Goal: Information Seeking & Learning: Learn about a topic

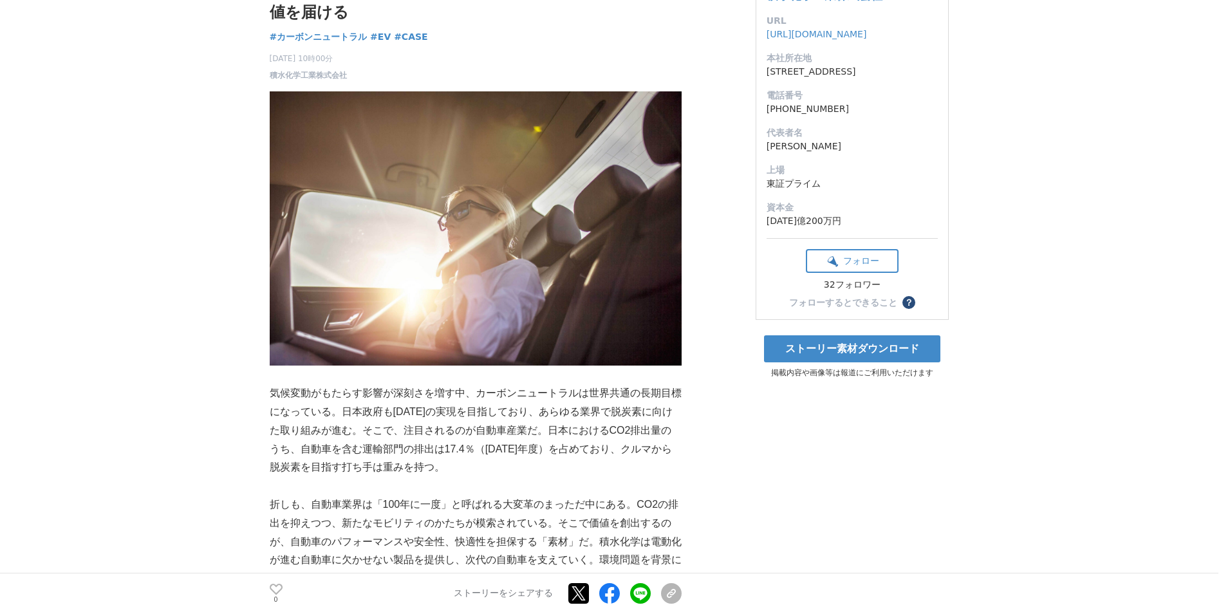
scroll to position [257, 0]
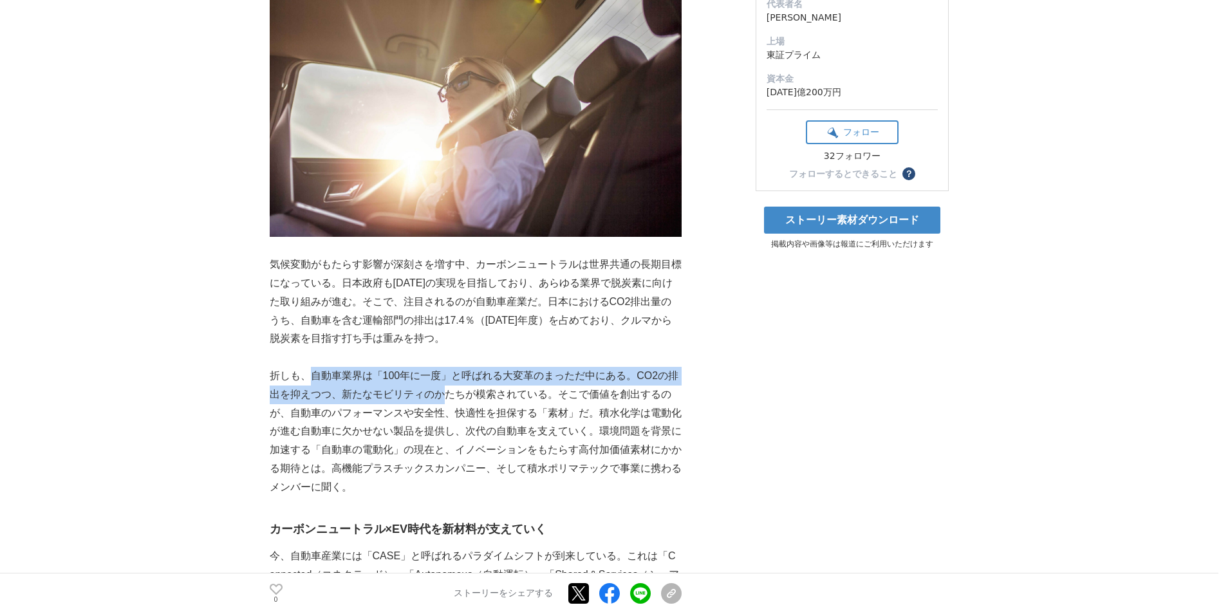
drag, startPoint x: 311, startPoint y: 379, endPoint x: 446, endPoint y: 391, distance: 135.7
click at [446, 391] on p "折しも、自動車業界は「100年に一度」と呼ばれる大変革のまっただ中にある。CO2の排出を抑えつつ、新たなモビリティのかたちが模索されている。そこで価値を創出す…" at bounding box center [476, 432] width 412 height 130
click at [445, 391] on p "折しも、自動車業界は「100年に一度」と呼ばれる大変革のまっただ中にある。CO2の排出を抑えつつ、新たなモビリティのかたちが模索されている。そこで価値を創出す…" at bounding box center [476, 432] width 412 height 130
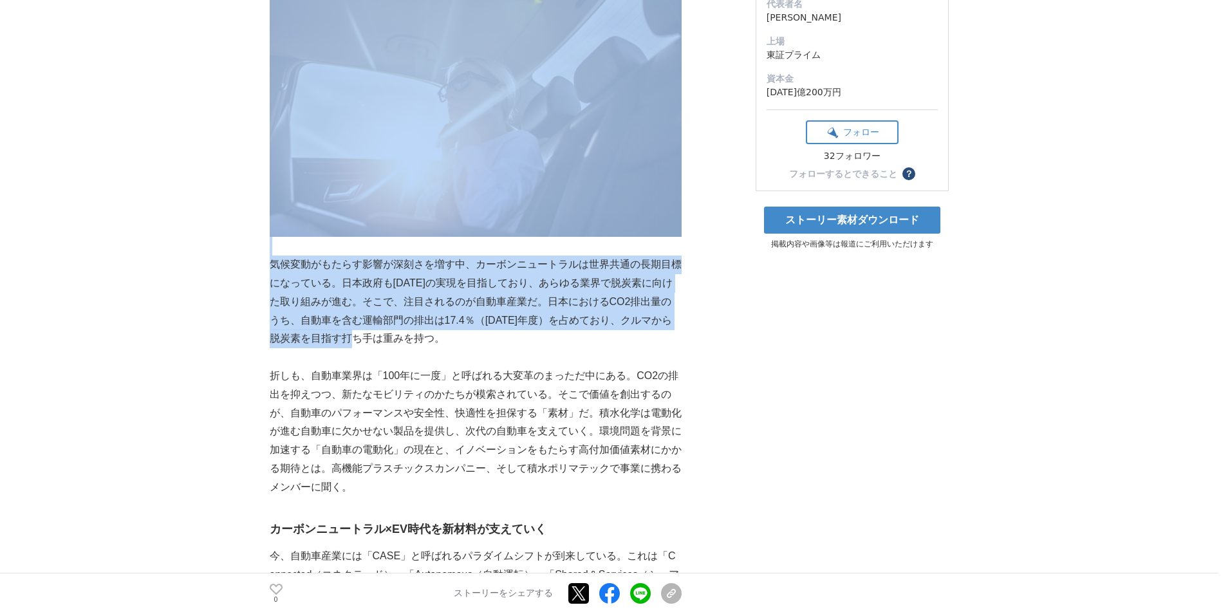
drag, startPoint x: 263, startPoint y: 284, endPoint x: 359, endPoint y: 335, distance: 108.5
drag, startPoint x: 359, startPoint y: 335, endPoint x: 365, endPoint y: 344, distance: 11.3
click at [365, 344] on p "気候変動がもたらす影響が深刻さを増す中、カーボンニュートラルは世界共通の長期目標になっている。日本政府も[DATE]の実現を目指しており、あらゆる業界で脱炭素…" at bounding box center [476, 301] width 412 height 93
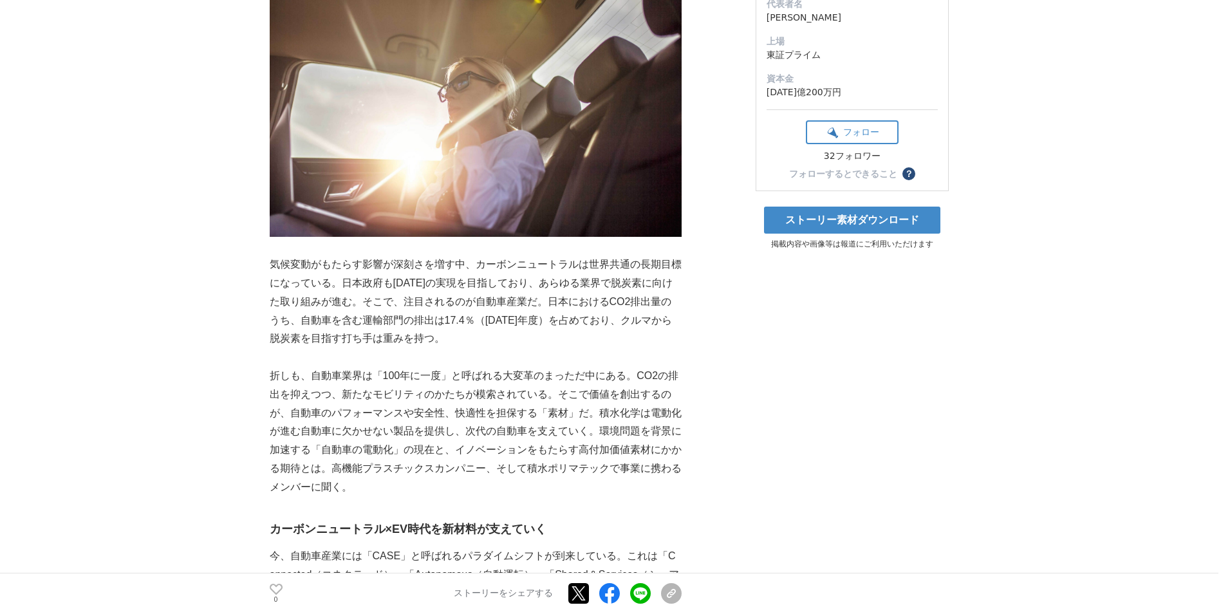
click at [402, 376] on p "折しも、自動車業界は「100年に一度」と呼ばれる大変革のまっただ中にある。CO2の排出を抑えつつ、新たなモビリティのかたちが模索されている。そこで価値を創出す…" at bounding box center [476, 432] width 412 height 130
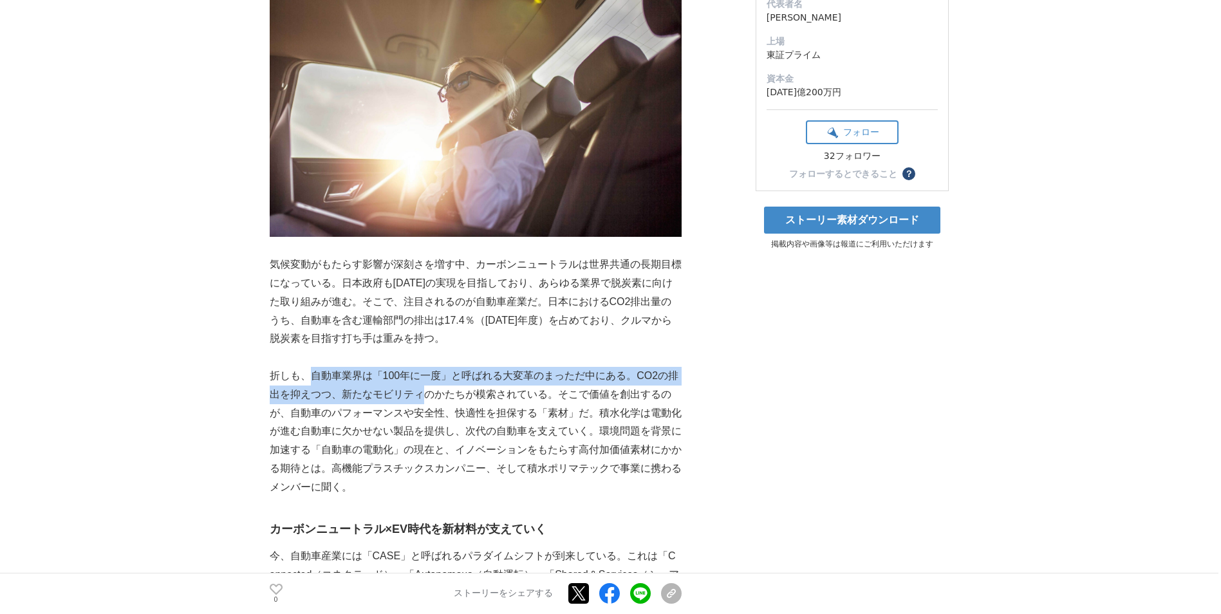
drag, startPoint x: 309, startPoint y: 373, endPoint x: 423, endPoint y: 395, distance: 115.5
click at [423, 395] on p "折しも、自動車業界は「100年に一度」と呼ばれる大変革のまっただ中にある。CO2の排出を抑えつつ、新たなモビリティのかたちが模索されている。そこで価値を創出す…" at bounding box center [476, 432] width 412 height 130
click at [423, 398] on p "折しも、自動車業界は「100年に一度」と呼ばれる大変革のまっただ中にある。CO2の排出を抑えつつ、新たなモビリティのかたちが模索されている。そこで価値を創出す…" at bounding box center [476, 432] width 412 height 130
click at [383, 400] on p "折しも、自動車業界は「100年に一度」と呼ばれる大変革のまっただ中にある。CO2の排出を抑えつつ、新たなモビリティのかたちが模索されている。そこで価値を創出す…" at bounding box center [476, 432] width 412 height 130
click at [350, 398] on p "折しも、自動車業界は「100年に一度」と呼ばれる大変革のまっただ中にある。CO2の排出を抑えつつ、新たなモビリティのかたちが模索されている。そこで価値を創出す…" at bounding box center [476, 432] width 412 height 130
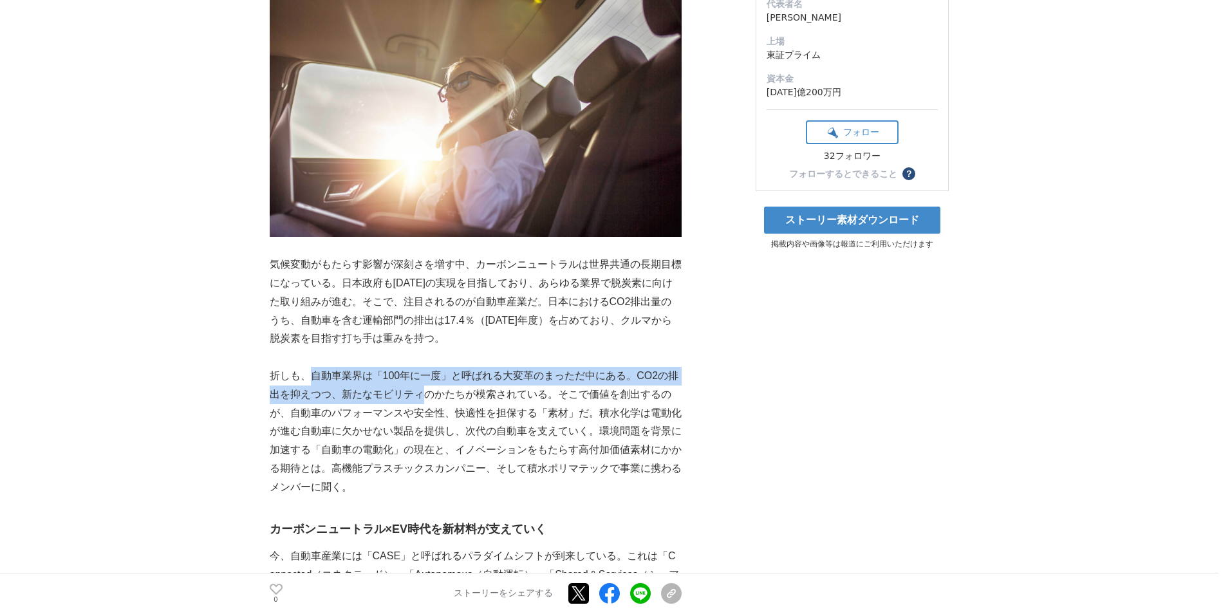
click at [334, 396] on p "折しも、自動車業界は「100年に一度」と呼ばれる大変革のまっただ中にある。CO2の排出を抑えつつ、新たなモビリティのかたちが模索されている。そこで価値を創出す…" at bounding box center [476, 432] width 412 height 130
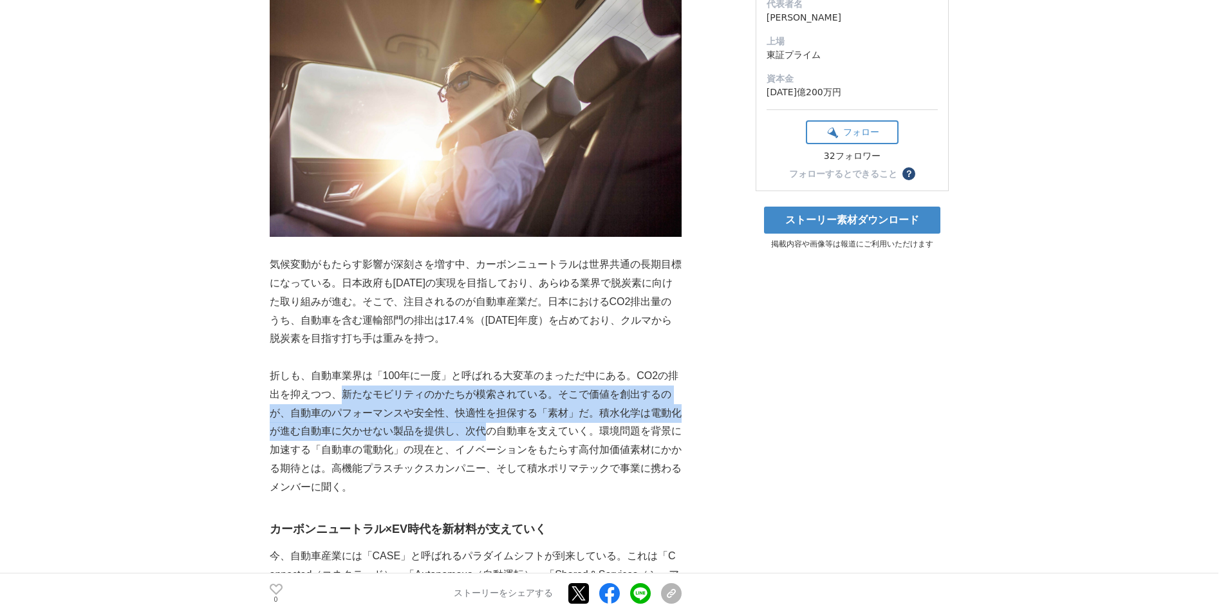
drag, startPoint x: 348, startPoint y: 400, endPoint x: 486, endPoint y: 433, distance: 141.7
click at [486, 433] on p "折しも、自動車業界は「100年に一度」と呼ばれる大変革のまっただ中にある。CO2の排出を抑えつつ、新たなモビリティのかたちが模索されている。そこで価値を創出す…" at bounding box center [476, 432] width 412 height 130
drag, startPoint x: 486, startPoint y: 434, endPoint x: 477, endPoint y: 436, distance: 8.6
click at [486, 435] on p "折しも、自動車業界は「100年に一度」と呼ばれる大変革のまっただ中にある。CO2の排出を抑えつつ、新たなモビリティのかたちが模索されている。そこで価値を創出す…" at bounding box center [476, 432] width 412 height 130
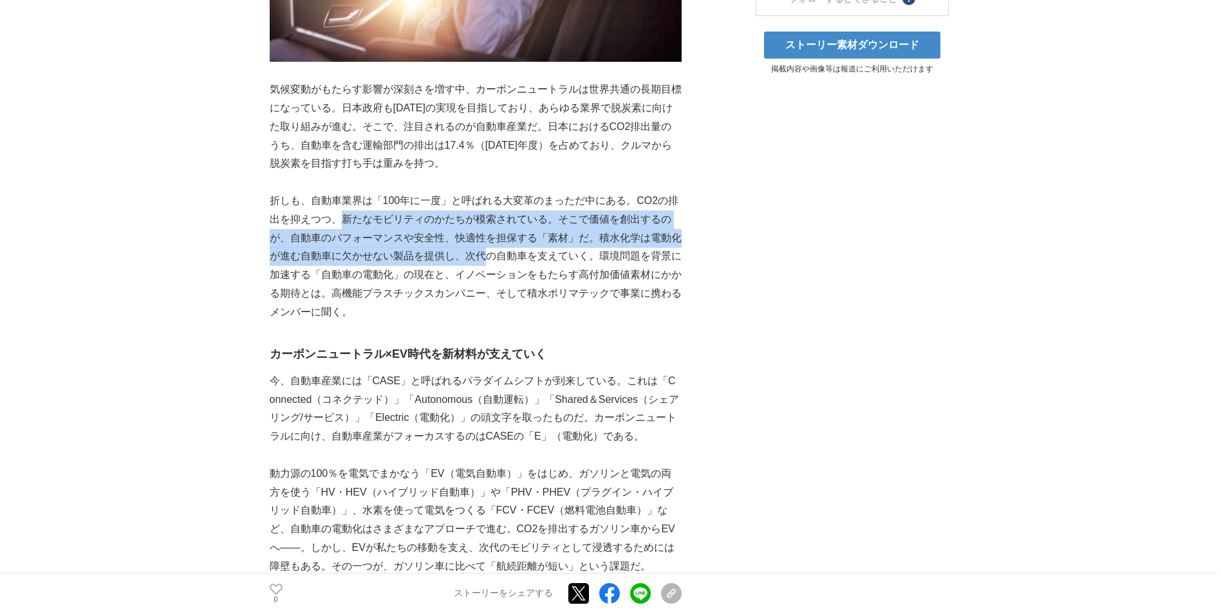
scroll to position [450, 0]
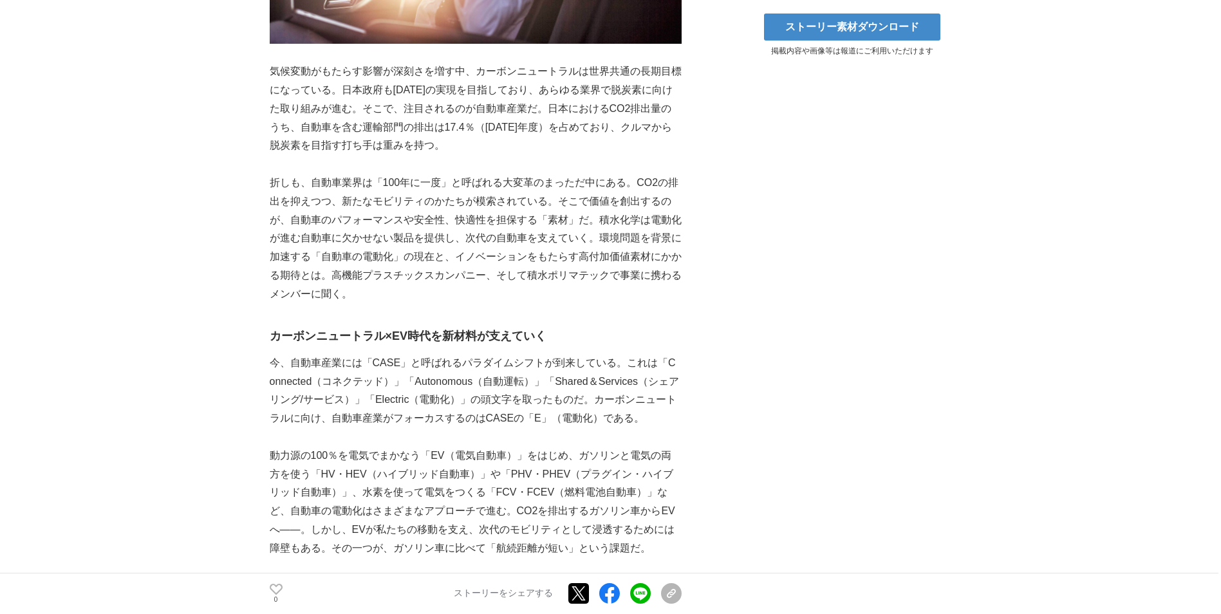
click at [365, 364] on p "今、自動車産業には「CASE」と呼ばれるパラダイムシフトが到来している。これは「Connected（コネクテッド）」「Autonomous（自動運転）」「Sh…" at bounding box center [476, 391] width 412 height 74
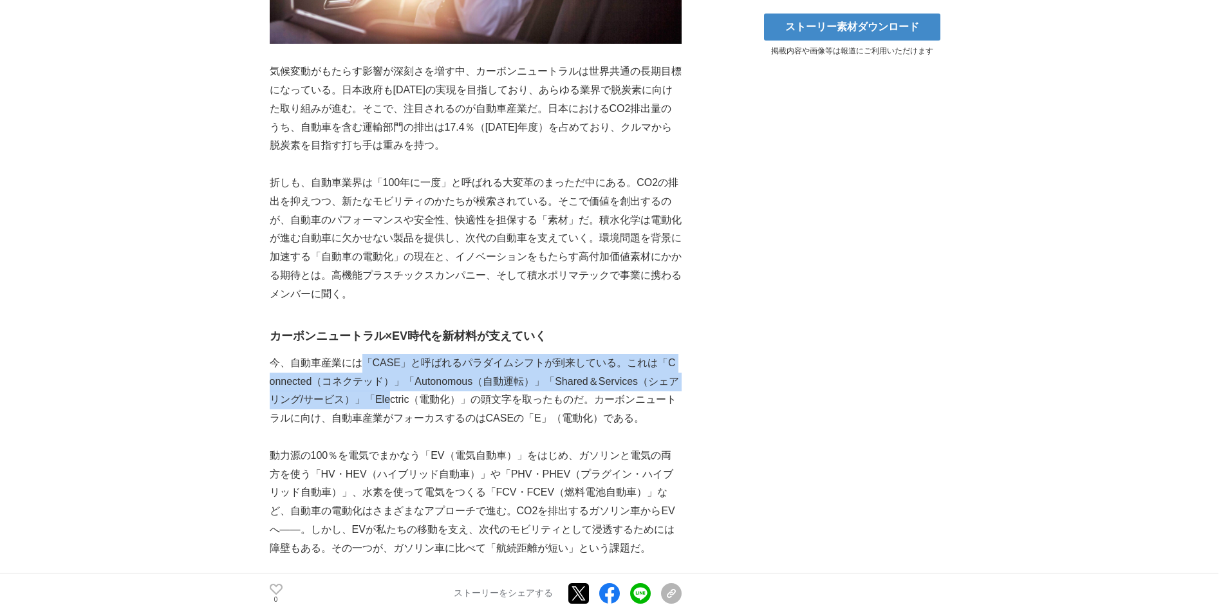
drag, startPoint x: 362, startPoint y: 364, endPoint x: 373, endPoint y: 395, distance: 33.0
click at [373, 395] on p "今、自動車産業には「CASE」と呼ばれるパラダイムシフトが到来している。これは「Connected（コネクテッド）」「Autonomous（自動運転）」「Sh…" at bounding box center [476, 391] width 412 height 74
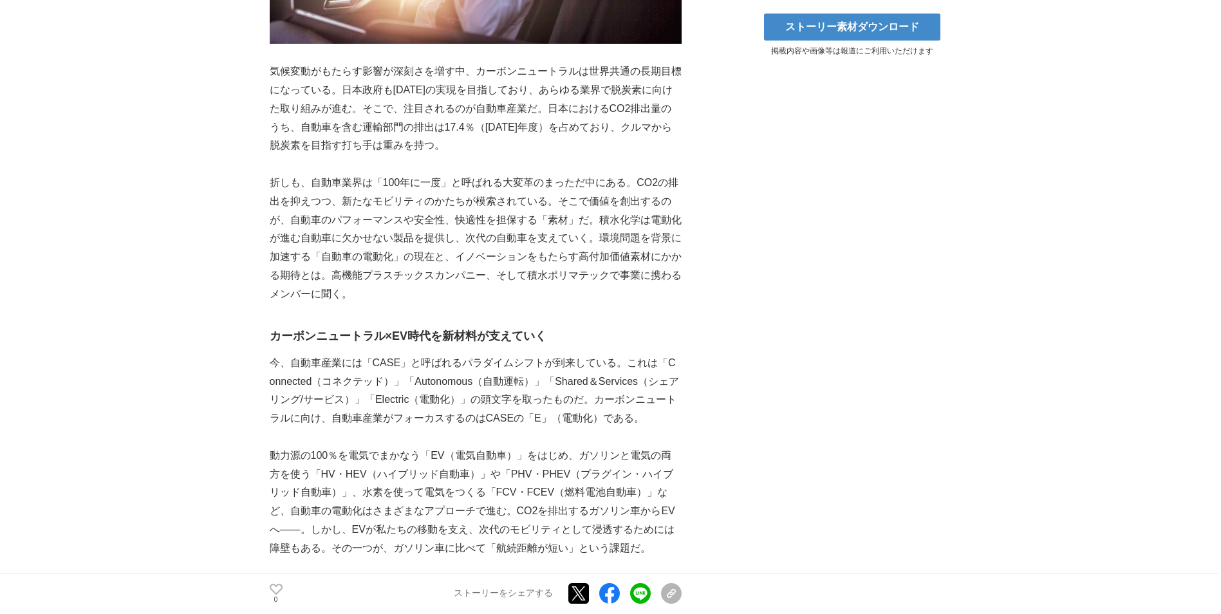
click at [418, 412] on p "今、自動車産業には「CASE」と呼ばれるパラダイムシフトが到来している。これは「Connected（コネクテッド）」「Autonomous（自動運転）」「Sh…" at bounding box center [476, 391] width 412 height 74
drag, startPoint x: 327, startPoint y: 427, endPoint x: 486, endPoint y: 426, distance: 158.9
click at [486, 426] on p "今、自動車産業には「CASE」と呼ばれるパラダイムシフトが到来している。これは「Connected（コネクテッド）」「Autonomous（自動運転）」「Sh…" at bounding box center [476, 391] width 412 height 74
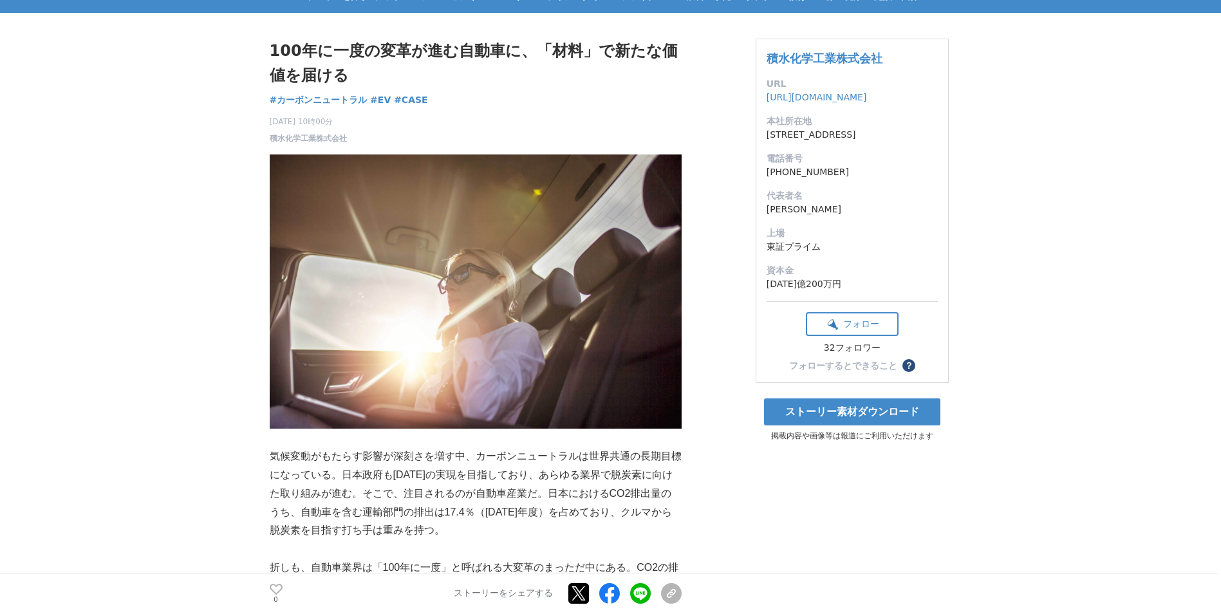
scroll to position [0, 0]
